Goal: Information Seeking & Learning: Learn about a topic

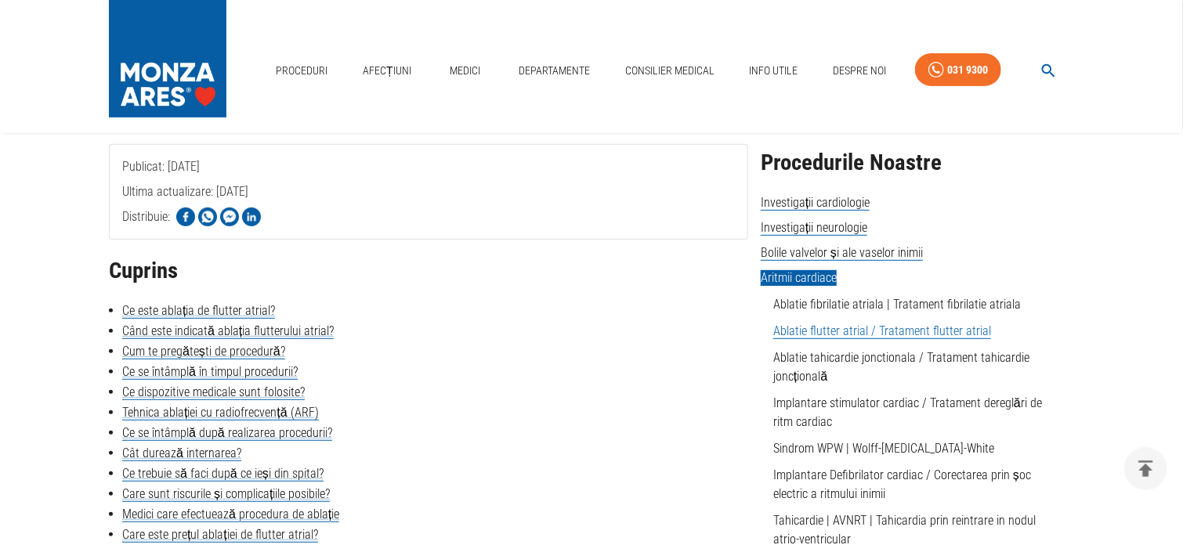
scroll to position [313, 0]
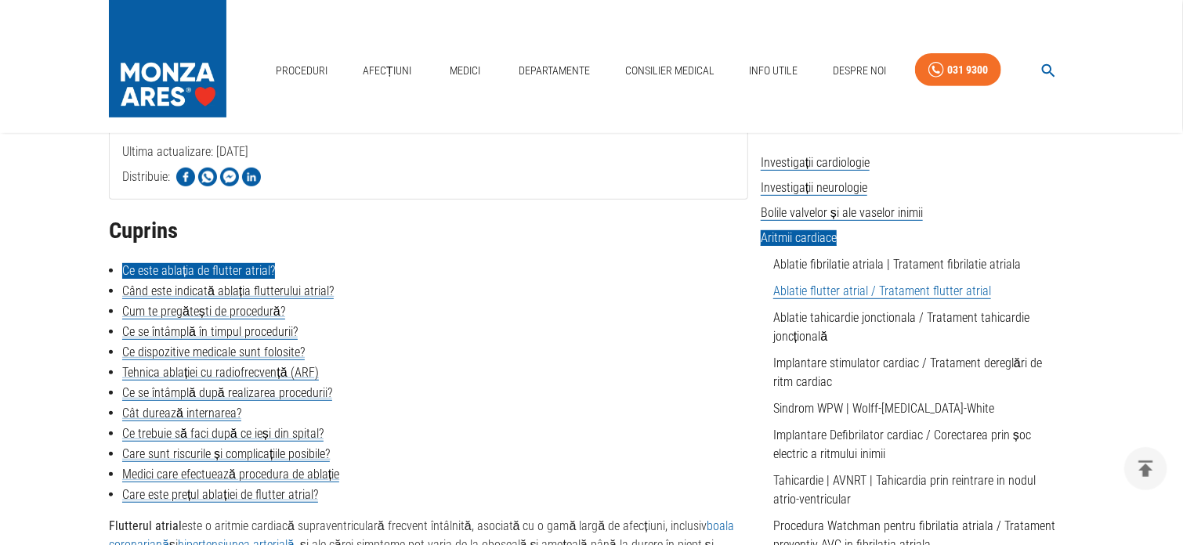
click at [216, 274] on link "Ce este ablația de flutter atrial?" at bounding box center [198, 271] width 153 height 16
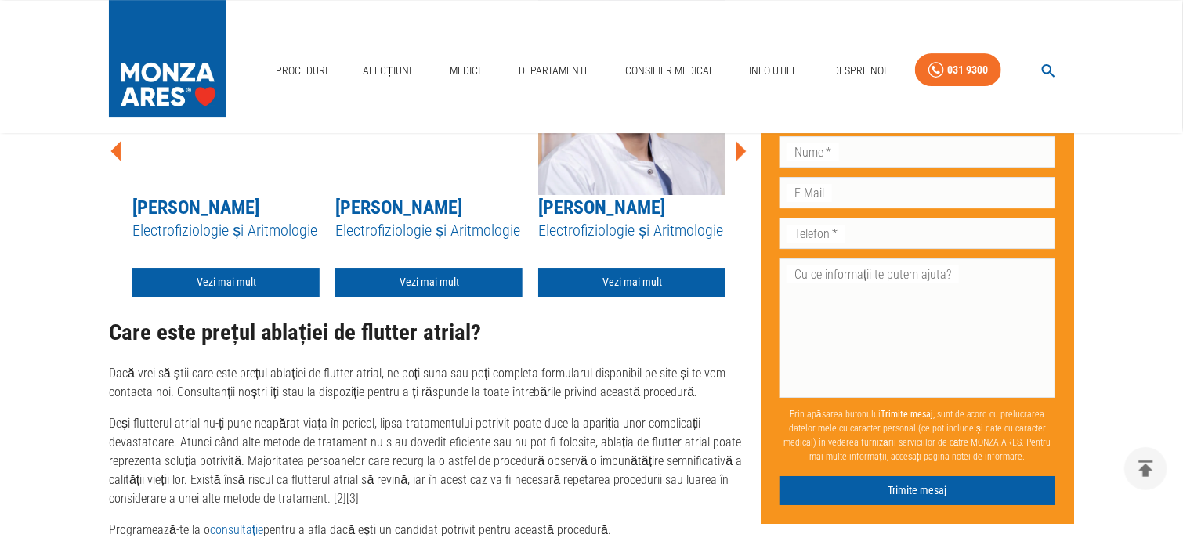
scroll to position [5476, 0]
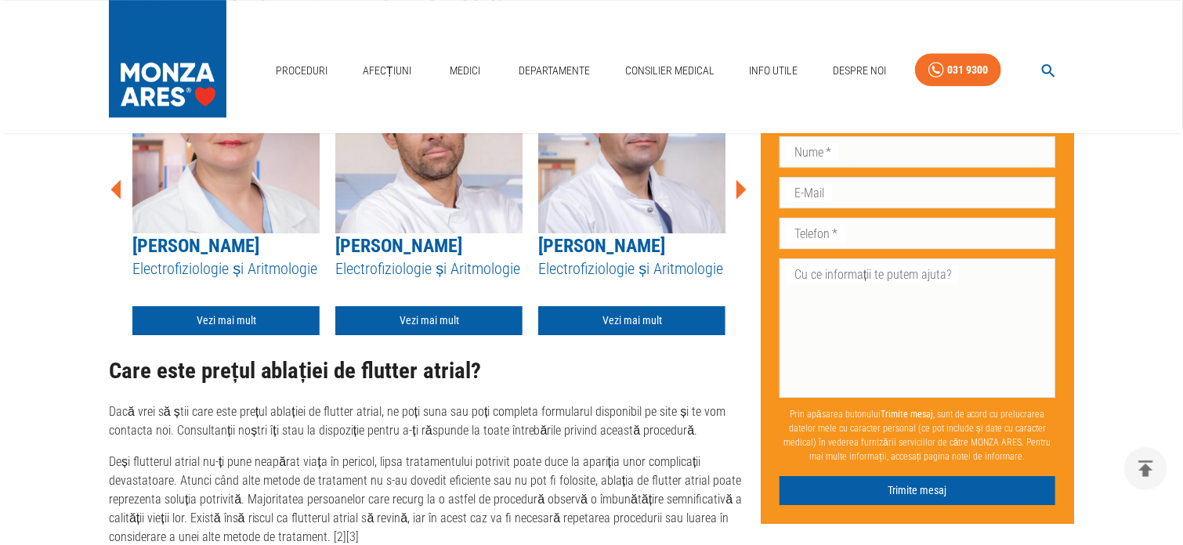
drag, startPoint x: 360, startPoint y: 511, endPoint x: 368, endPoint y: 471, distance: 40.7
click at [360, 507] on p "Deși flutterul atrial nu-ți pune neapărat viața în pericol, lipsa tratamentului…" at bounding box center [428, 500] width 639 height 94
click at [341, 403] on p "Dacă vrei să știi care este prețul ablației de flutter atrial, ne poți suna sau…" at bounding box center [428, 422] width 639 height 38
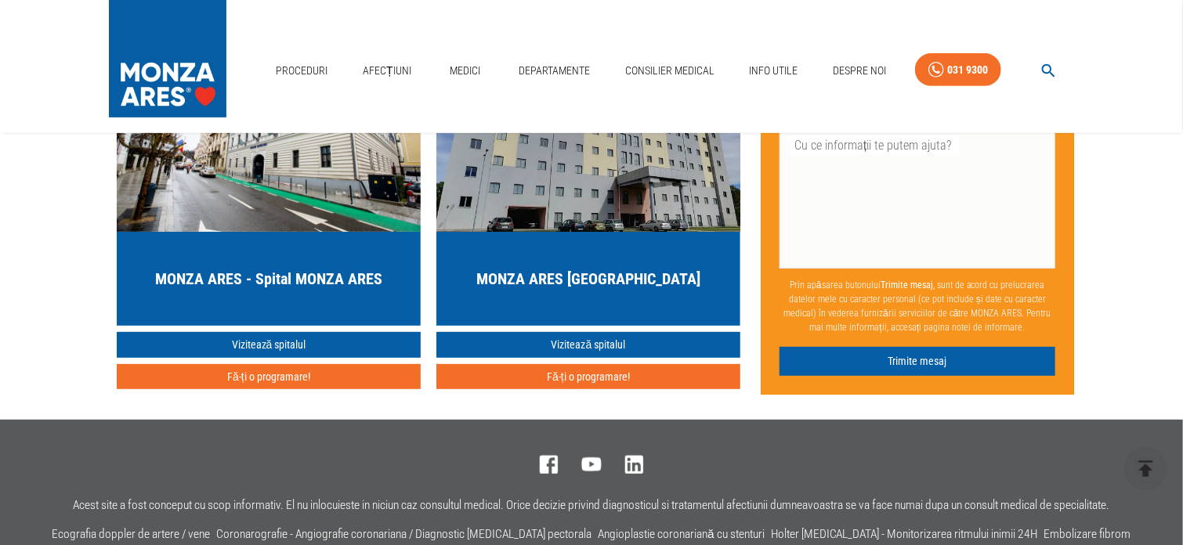
scroll to position [6337, 0]
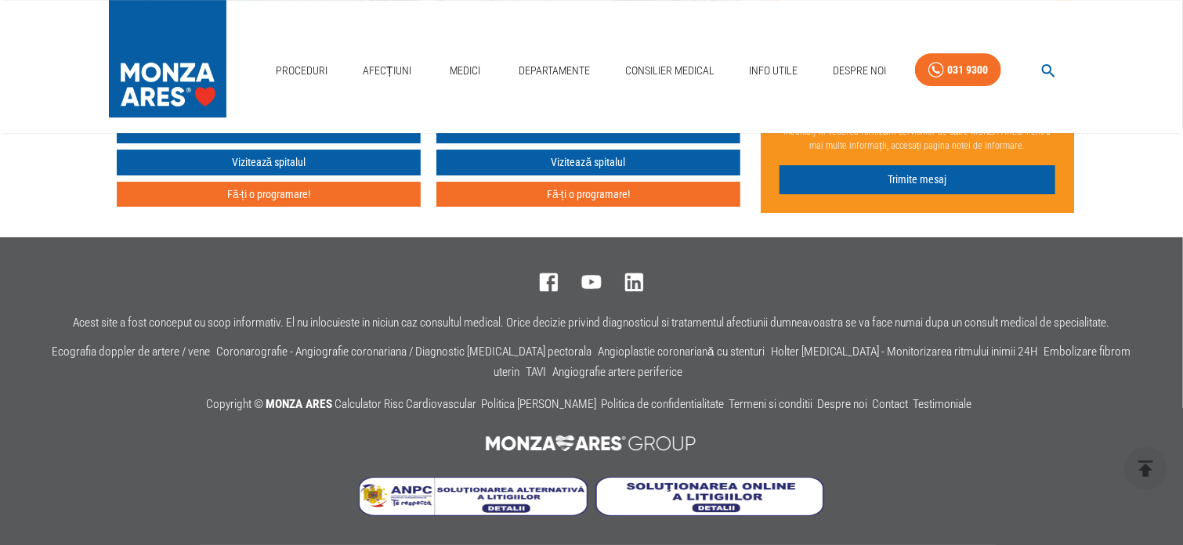
scroll to position [313, 0]
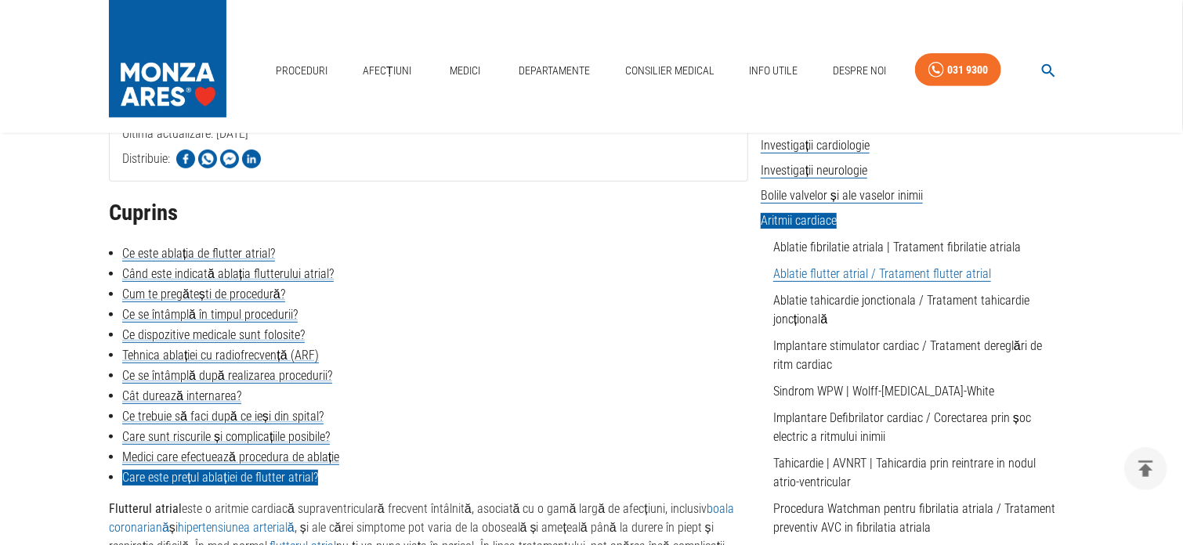
click at [226, 479] on link "Care este prețul ablației de flutter atrial?" at bounding box center [220, 478] width 196 height 16
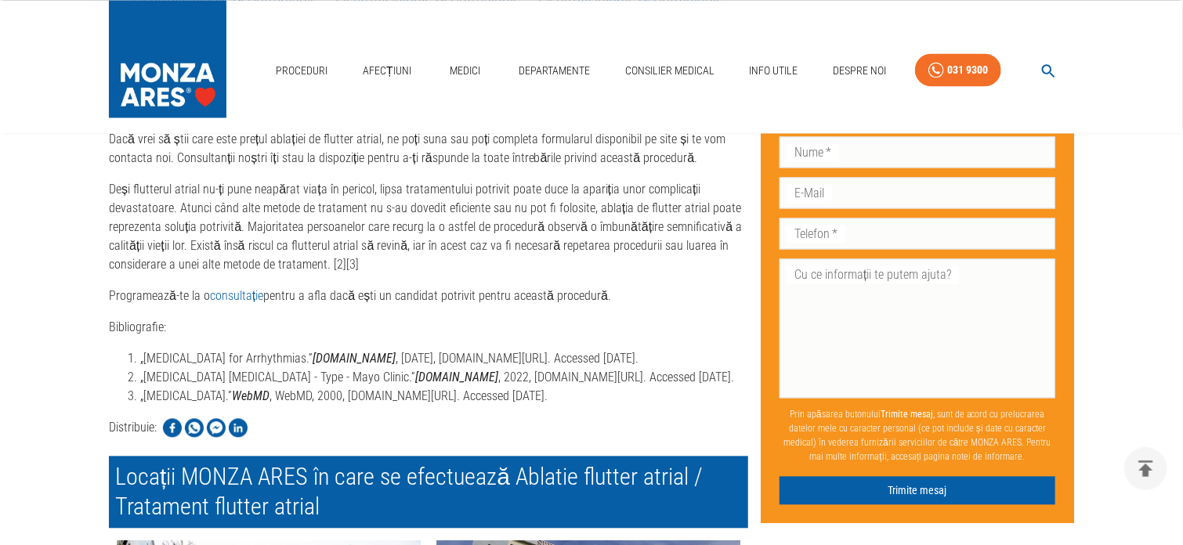
scroll to position [313, 0]
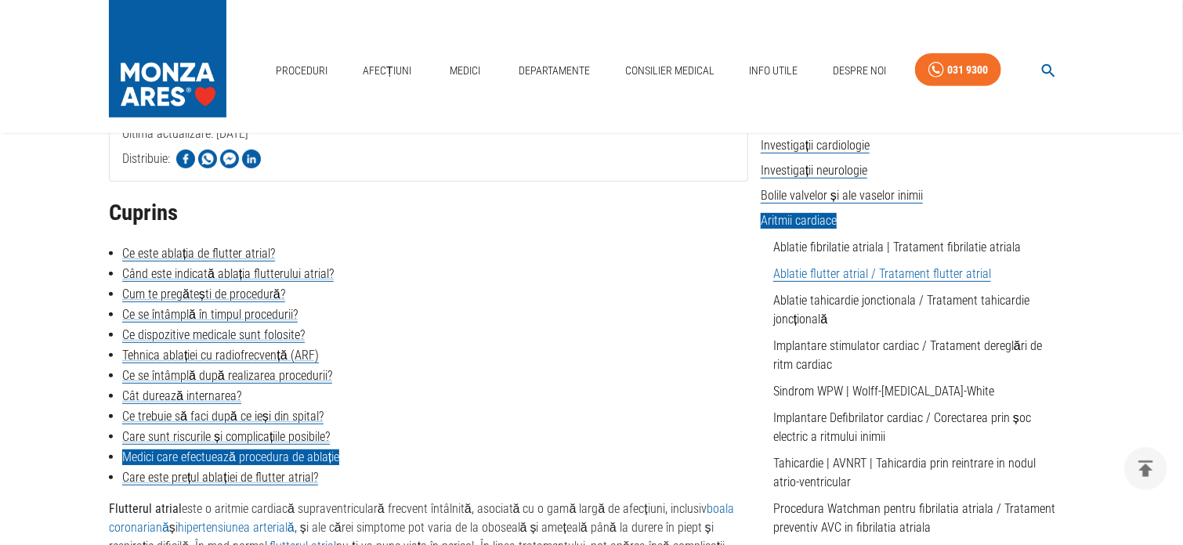
click at [205, 457] on link "Medici care efectuează procedura de ablație" at bounding box center [230, 458] width 217 height 16
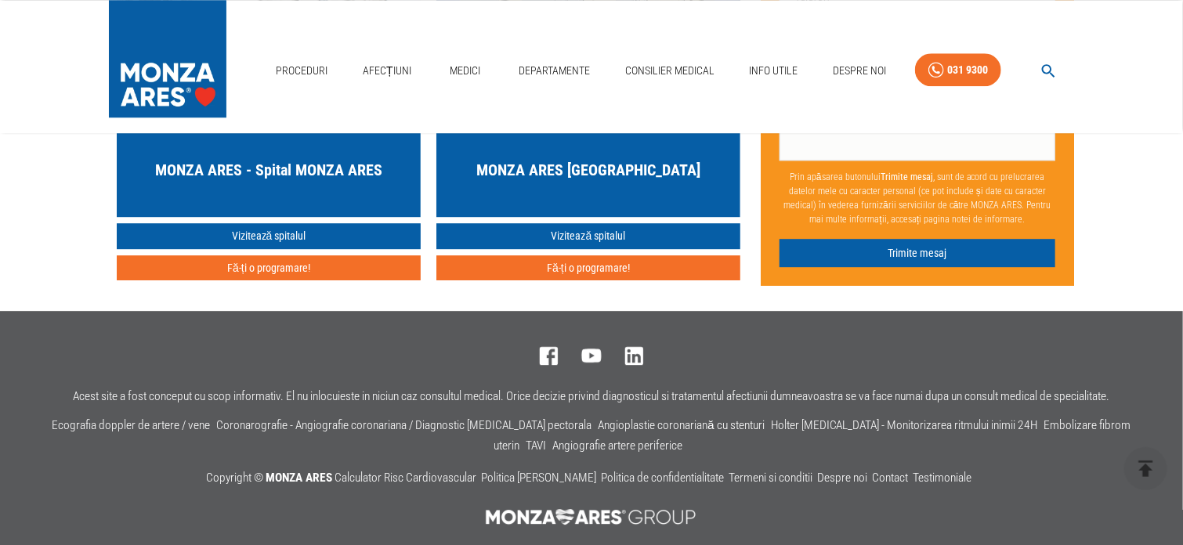
scroll to position [5226, 0]
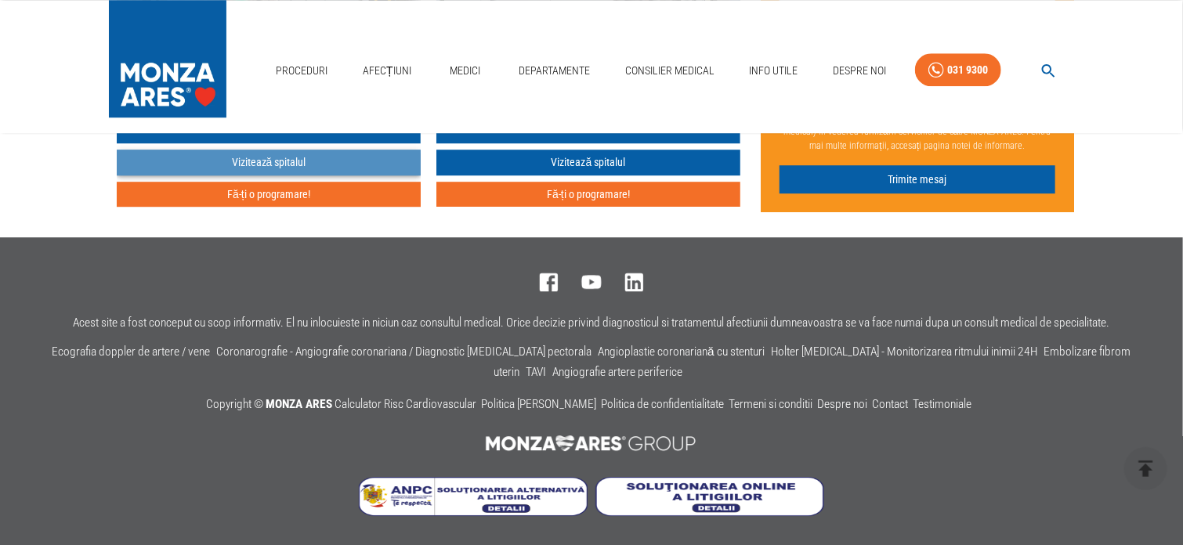
click at [287, 161] on link "Vizitează spitalul" at bounding box center [269, 163] width 304 height 26
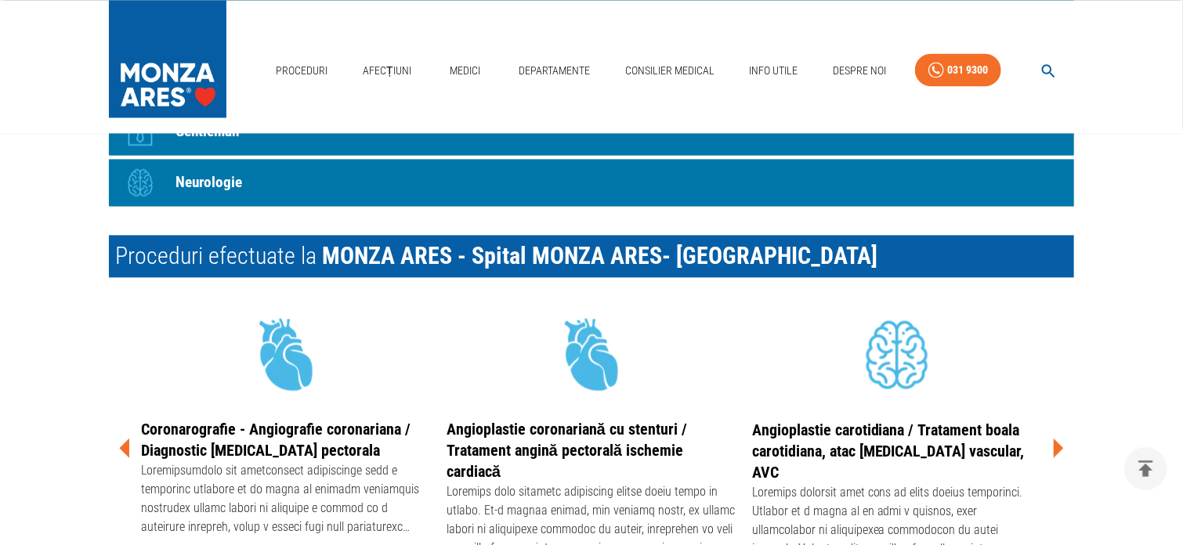
scroll to position [1331, 0]
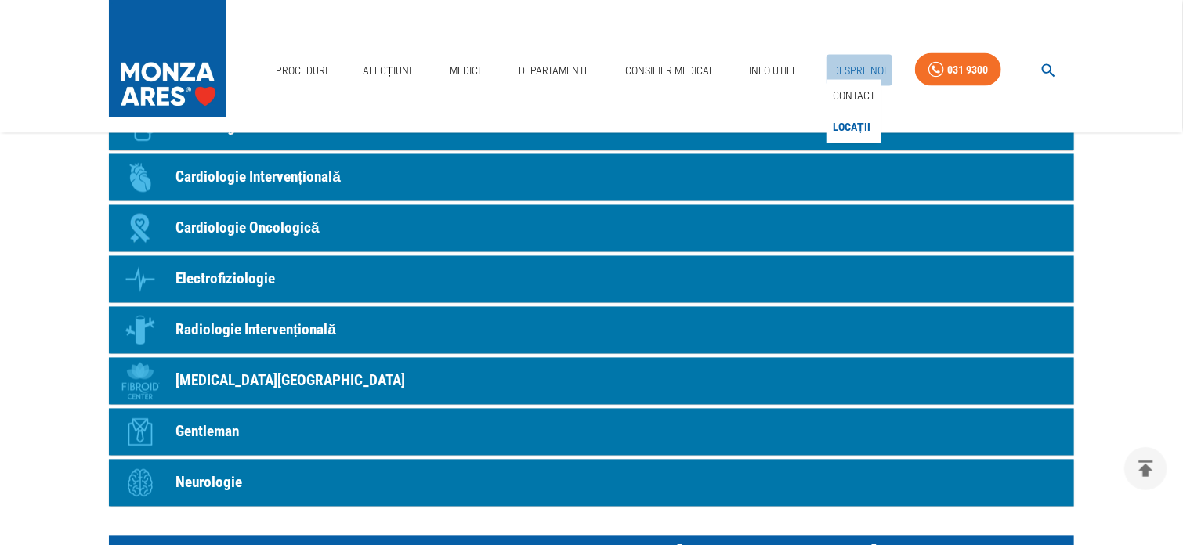
click at [847, 64] on link "Despre Noi" at bounding box center [859, 71] width 66 height 32
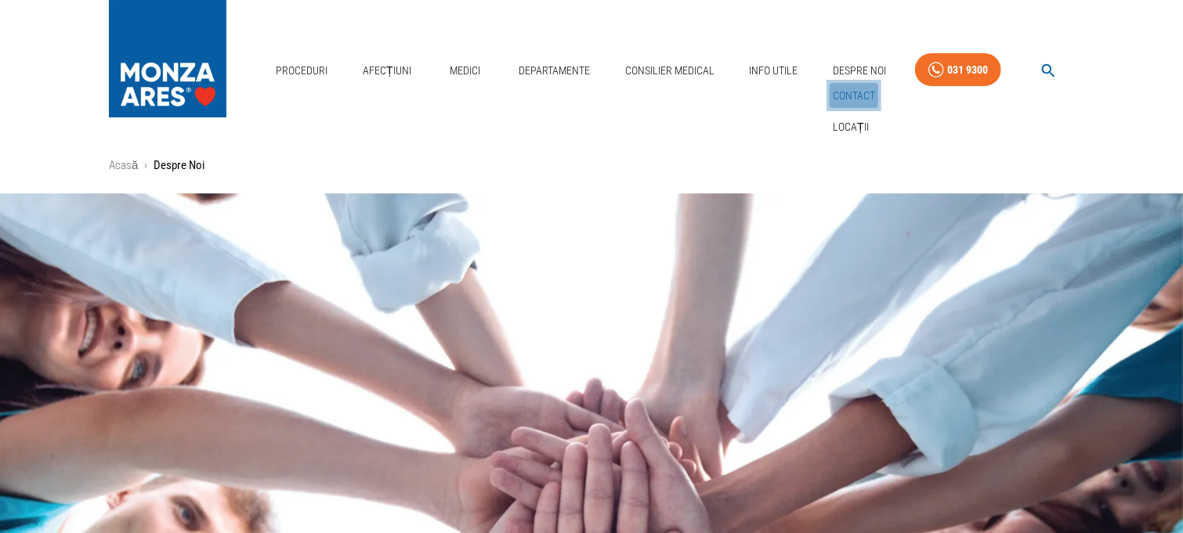
drag, startPoint x: 847, startPoint y: 87, endPoint x: 809, endPoint y: 87, distance: 38.4
click at [847, 87] on link "Contact" at bounding box center [853, 96] width 49 height 26
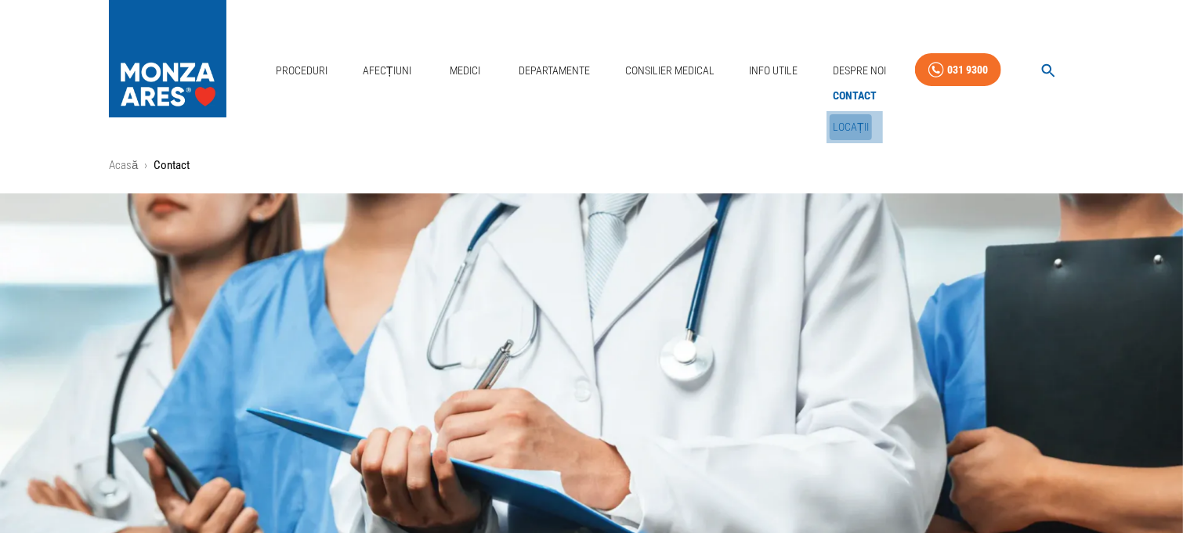
click at [854, 125] on link "Locații" at bounding box center [850, 127] width 42 height 26
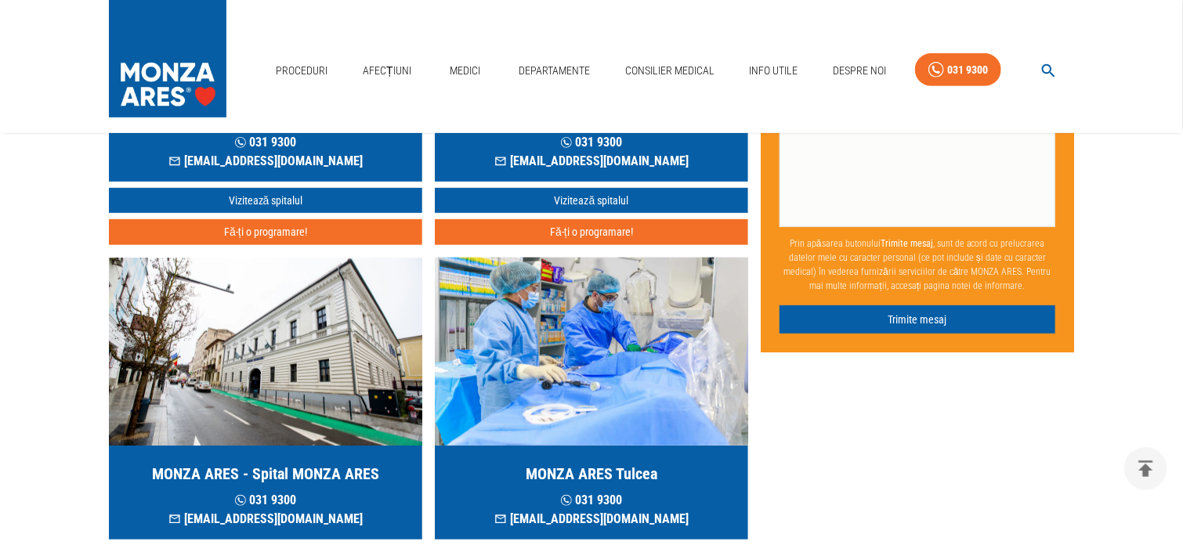
scroll to position [313, 0]
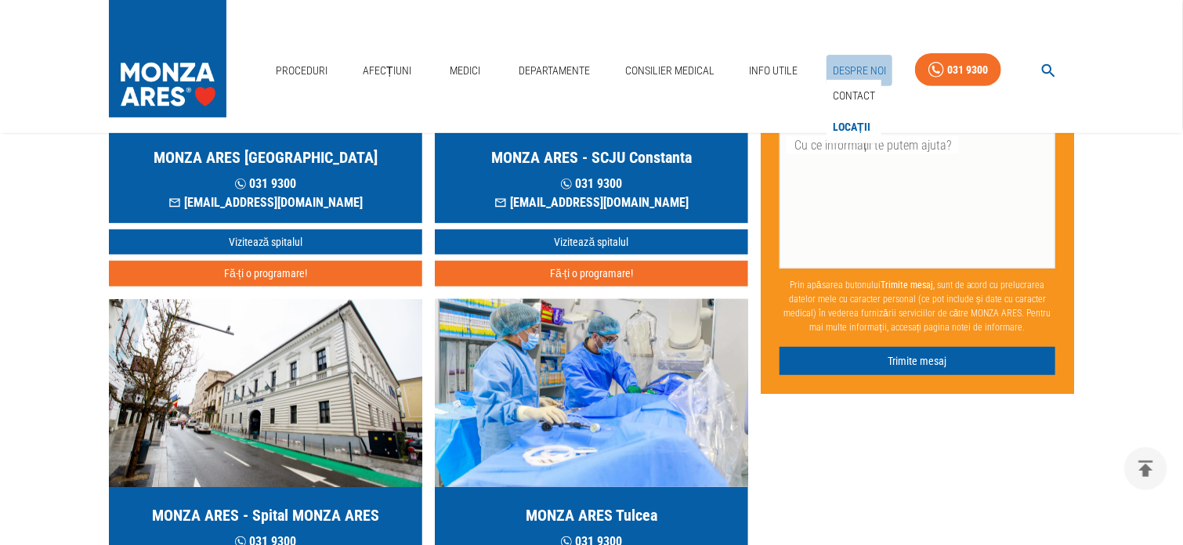
click at [859, 65] on link "Despre Noi" at bounding box center [859, 71] width 66 height 32
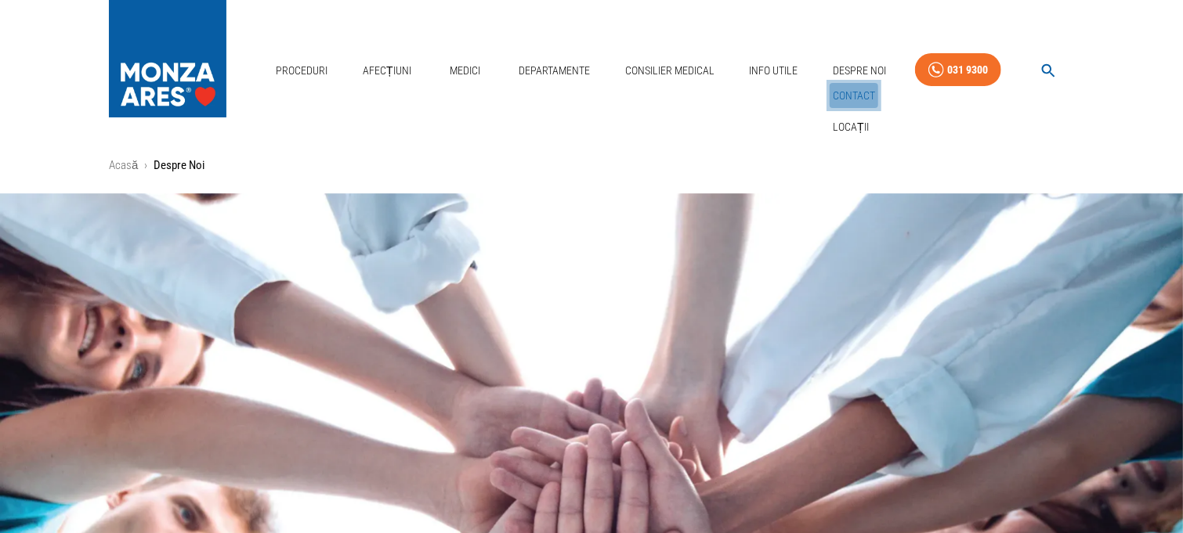
click at [845, 96] on link "Contact" at bounding box center [853, 96] width 49 height 26
click at [852, 90] on link "Contact" at bounding box center [853, 96] width 49 height 26
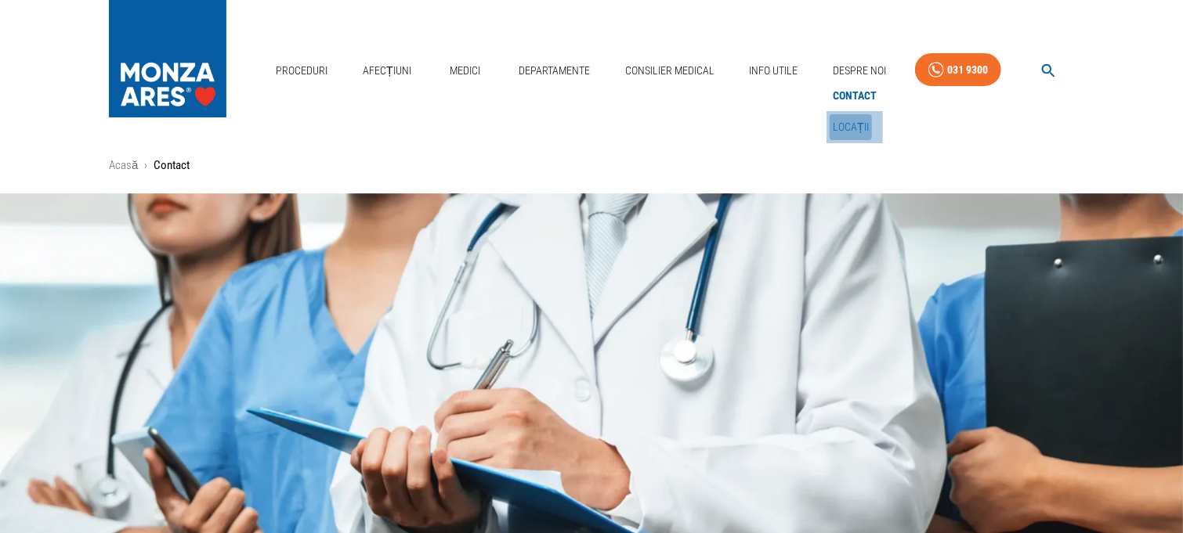
click at [852, 129] on link "Locații" at bounding box center [850, 127] width 42 height 26
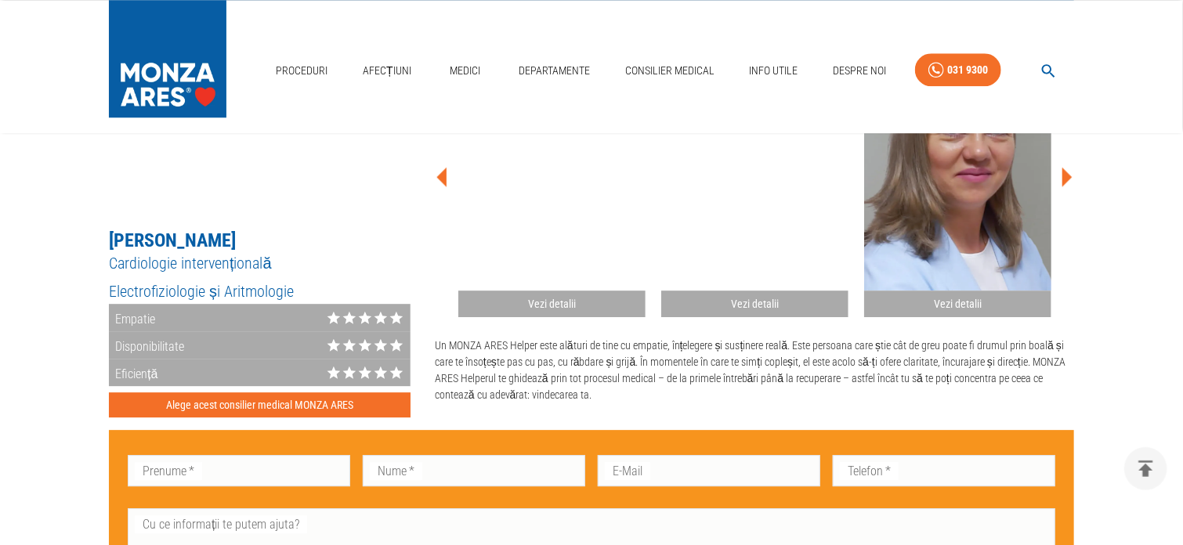
scroll to position [2243, 0]
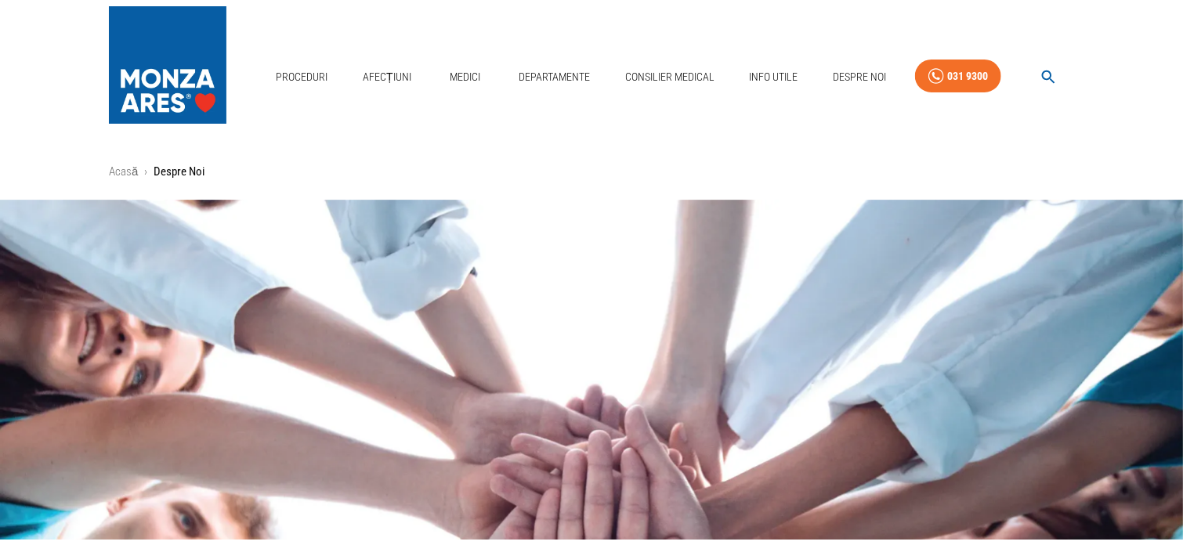
scroll to position [313, 0]
